Goal: Information Seeking & Learning: Learn about a topic

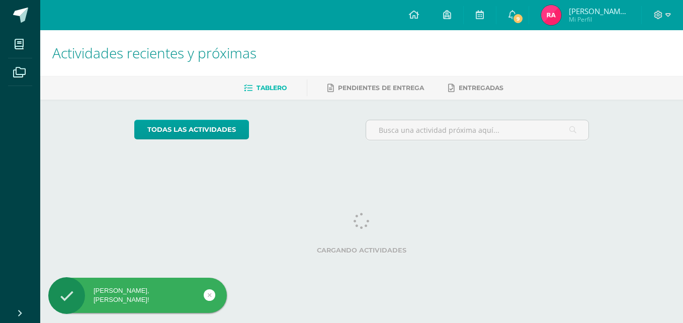
click at [524, 20] on span "9" at bounding box center [517, 18] width 11 height 11
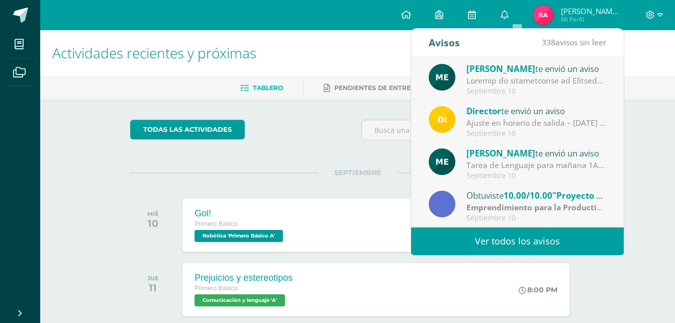
click at [539, 161] on div "Tarea de Lenguaje para mañana 1A: Trabajar los ejercicios de los documentos sub…" at bounding box center [537, 165] width 140 height 12
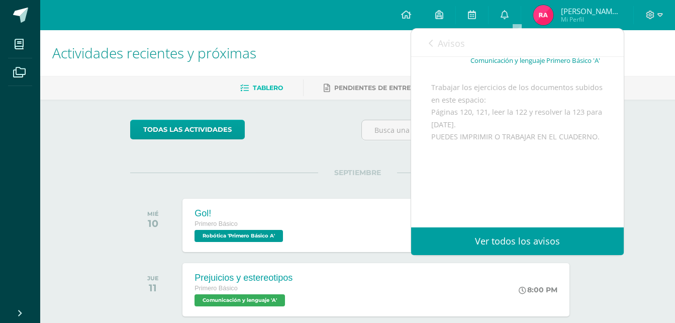
scroll to position [101, 0]
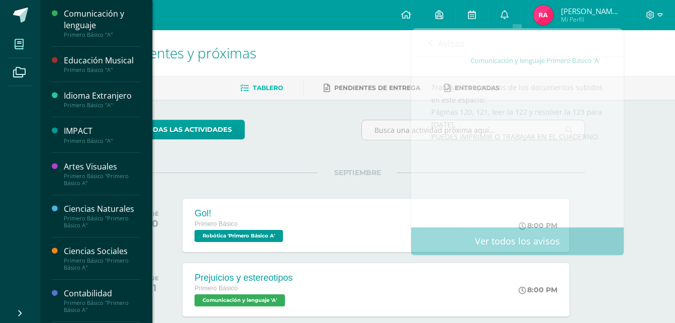
click at [18, 44] on icon at bounding box center [19, 44] width 9 height 10
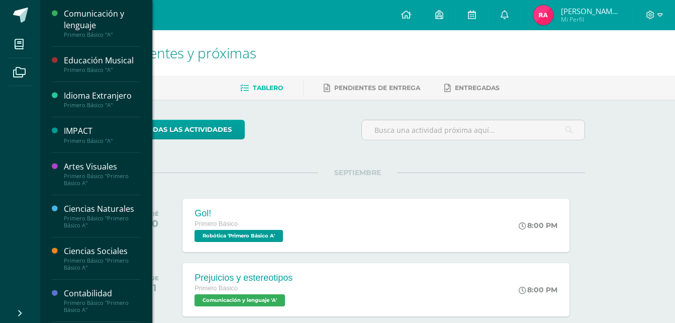
click at [114, 28] on div "Comunicación y lenguaje" at bounding box center [102, 19] width 76 height 23
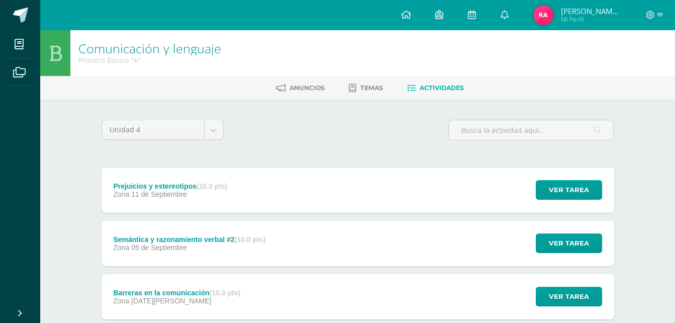
click at [155, 191] on span "11 de Septiembre" at bounding box center [159, 194] width 56 height 8
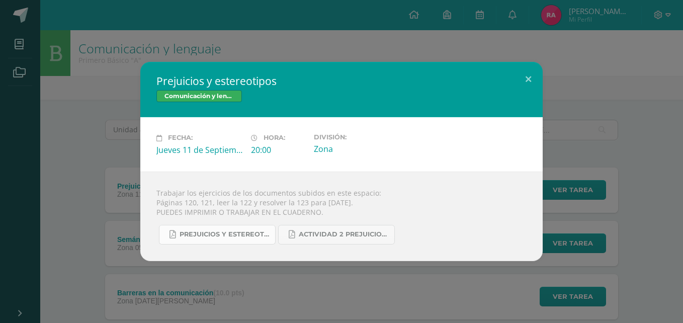
click at [203, 233] on span "Prejuicios y estereotipos 1ro. Bás..pdf" at bounding box center [225, 234] width 91 height 8
click at [523, 87] on button at bounding box center [528, 79] width 29 height 34
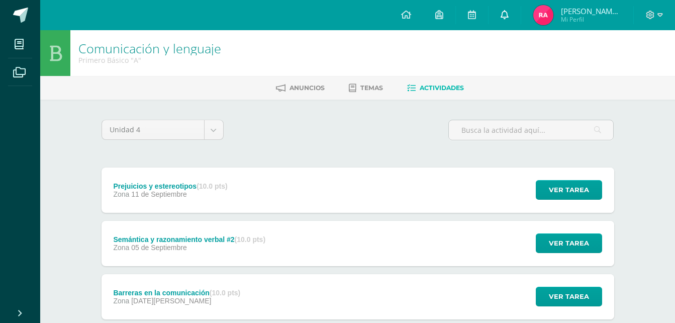
click at [506, 20] on span at bounding box center [505, 15] width 8 height 11
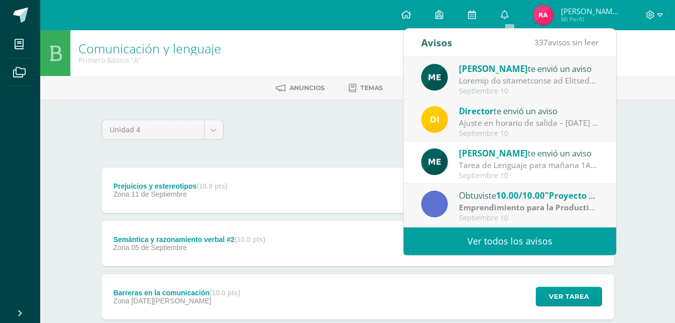
click at [489, 159] on div "María Escobar te envió un aviso" at bounding box center [529, 152] width 140 height 13
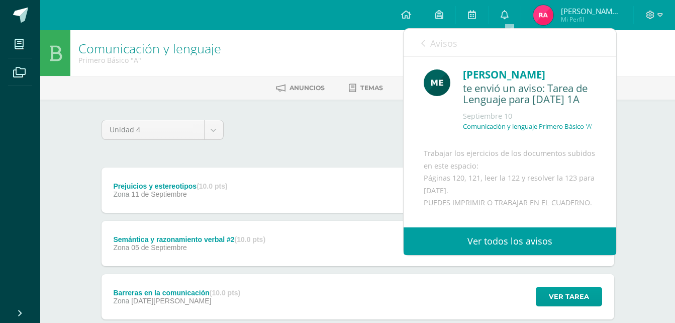
drag, startPoint x: 608, startPoint y: 102, endPoint x: 454, endPoint y: 130, distance: 156.9
click at [454, 130] on div "María Escobar te envió un aviso: Tarea de Lenguaje para mañana 1A Septiembre 10…" at bounding box center [510, 175] width 213 height 236
drag, startPoint x: 454, startPoint y: 130, endPoint x: 566, endPoint y: 153, distance: 115.1
click at [566, 153] on div "María Escobar te envió un aviso: Tarea de Lenguaje para mañana 1A Septiembre 10…" at bounding box center [510, 175] width 213 height 236
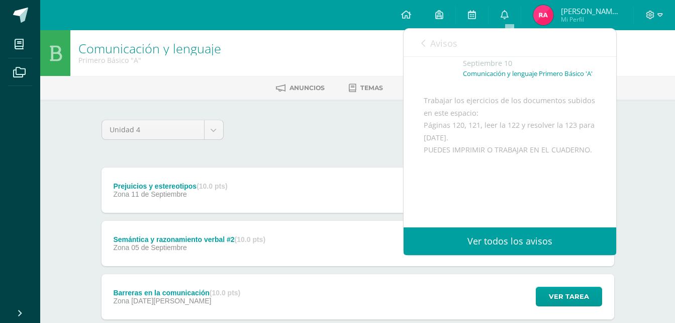
scroll to position [59, 0]
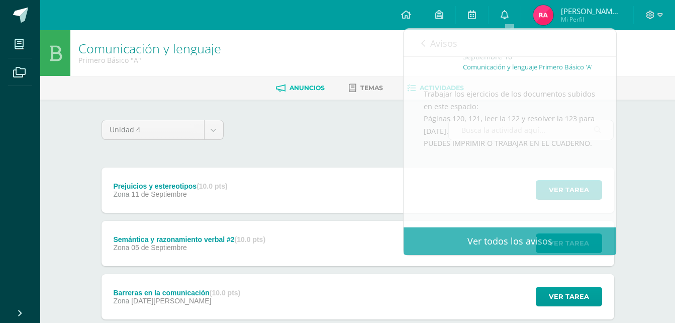
click at [310, 86] on span "Anuncios" at bounding box center [307, 88] width 35 height 8
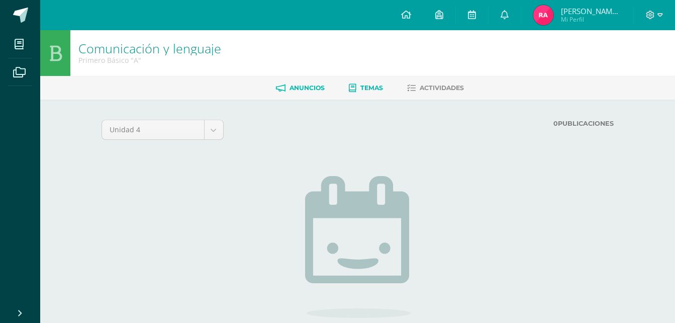
click at [378, 95] on link "Temas" at bounding box center [366, 88] width 34 height 16
click at [423, 89] on span "Actividades" at bounding box center [442, 88] width 44 height 8
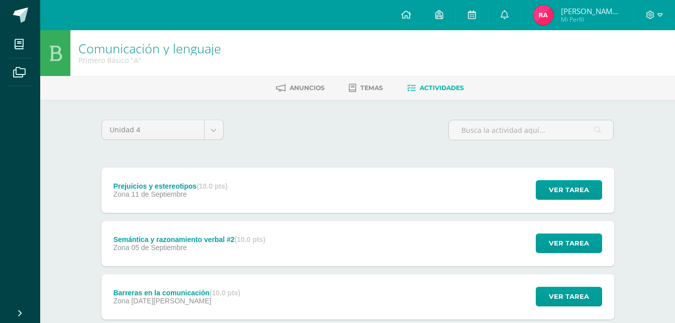
click at [318, 170] on div "Prejuicios y estereotipos (10.0 pts) Zona [DATE] Ver tarea Prejuicios y estereo…" at bounding box center [358, 189] width 513 height 45
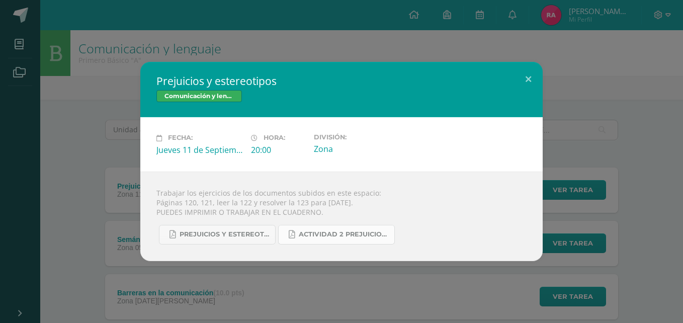
click at [328, 237] on span "Actividad 2 Prejuicios y estereotipos.pdf" at bounding box center [344, 234] width 91 height 8
